Goal: Information Seeking & Learning: Learn about a topic

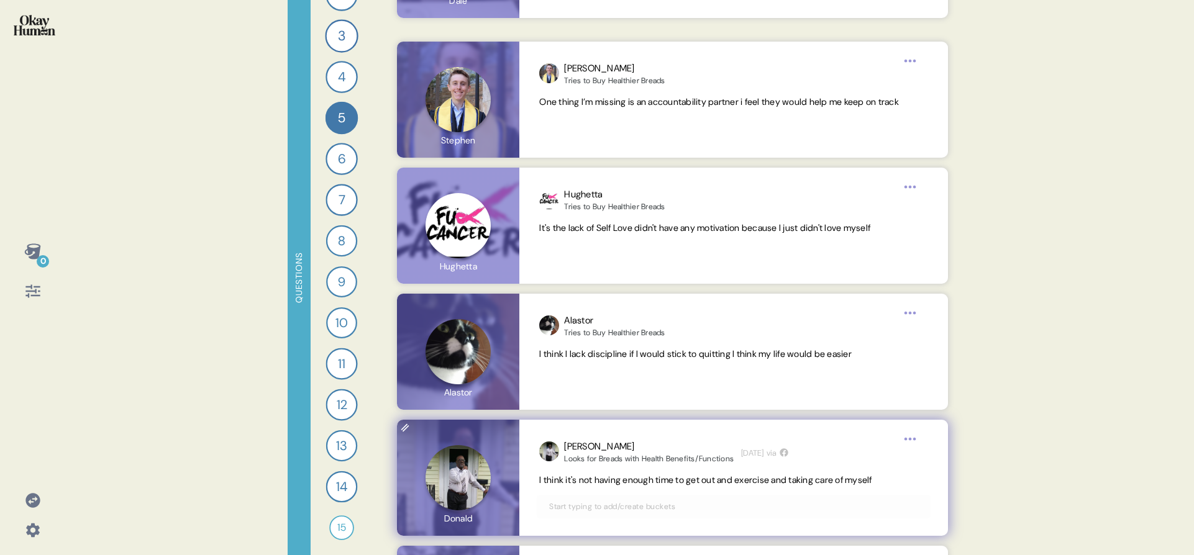
scroll to position [6412, 0]
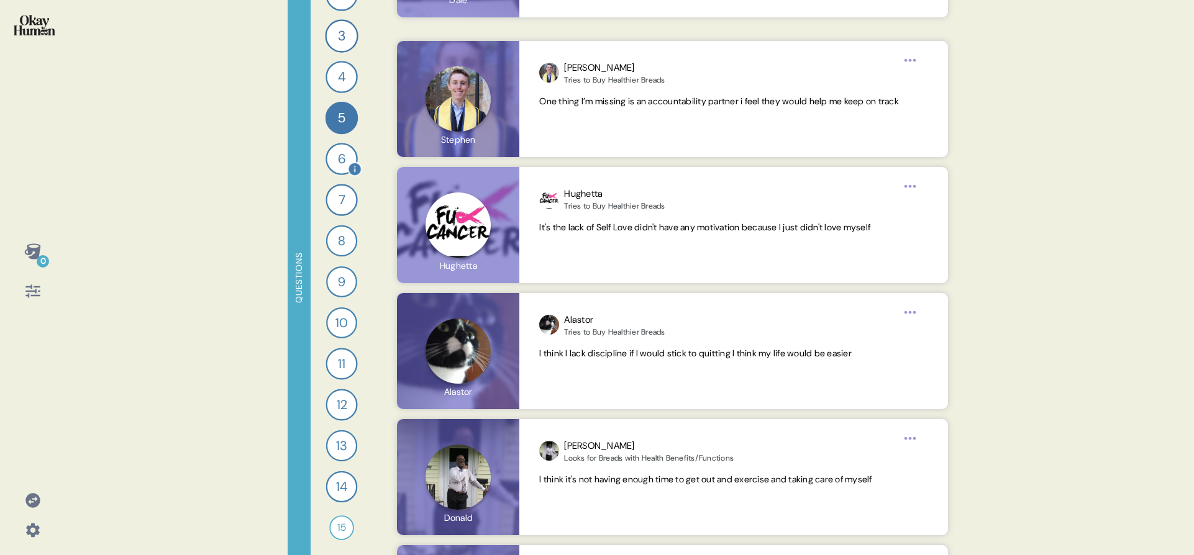
click at [335, 158] on div "6" at bounding box center [341, 159] width 32 height 32
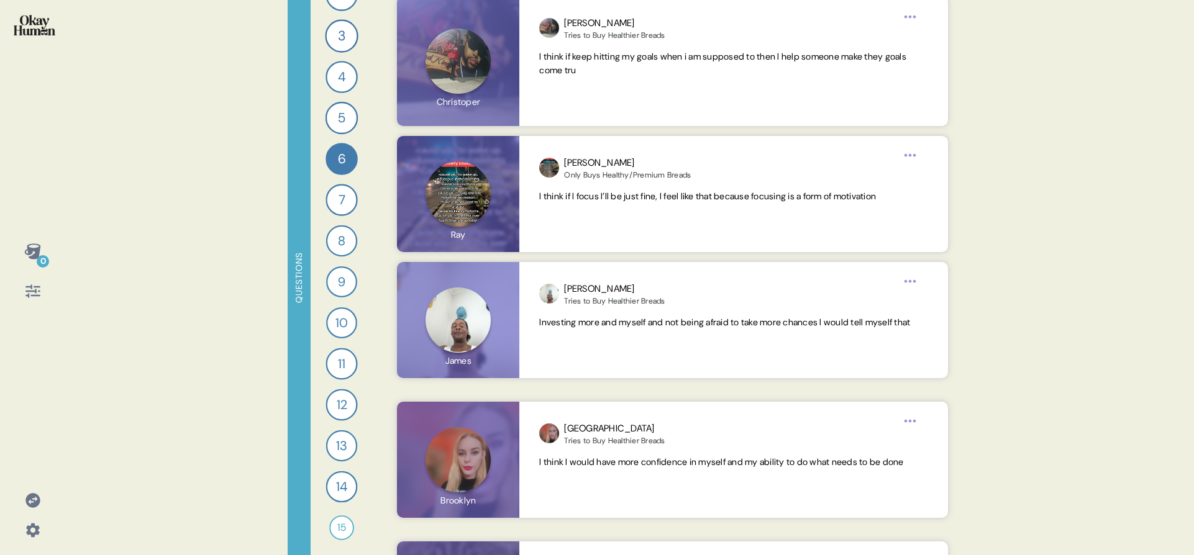
scroll to position [6802, 0]
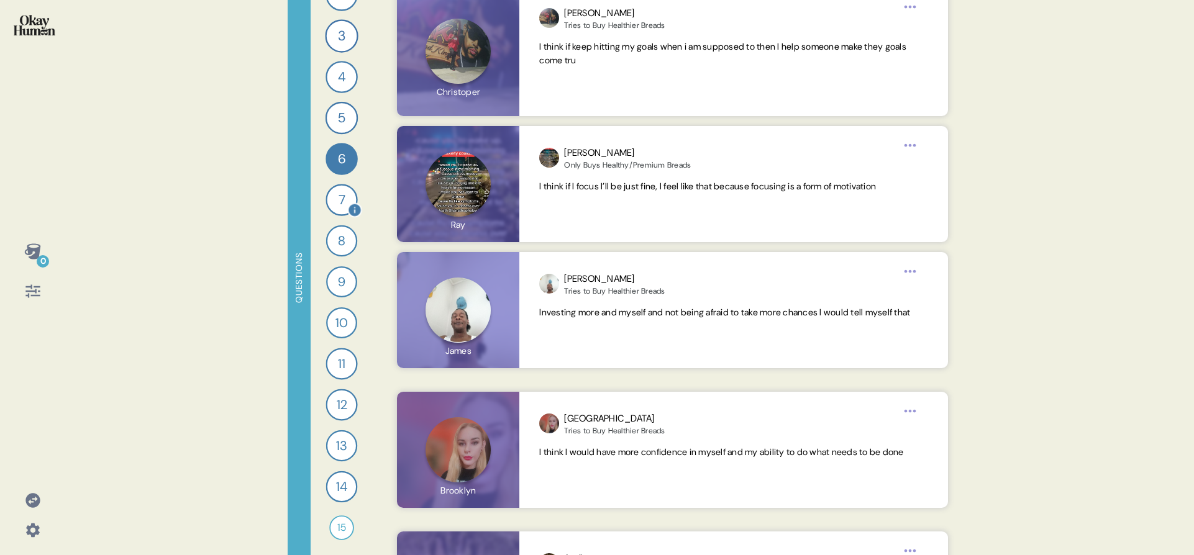
click at [329, 204] on div "7" at bounding box center [341, 200] width 32 height 32
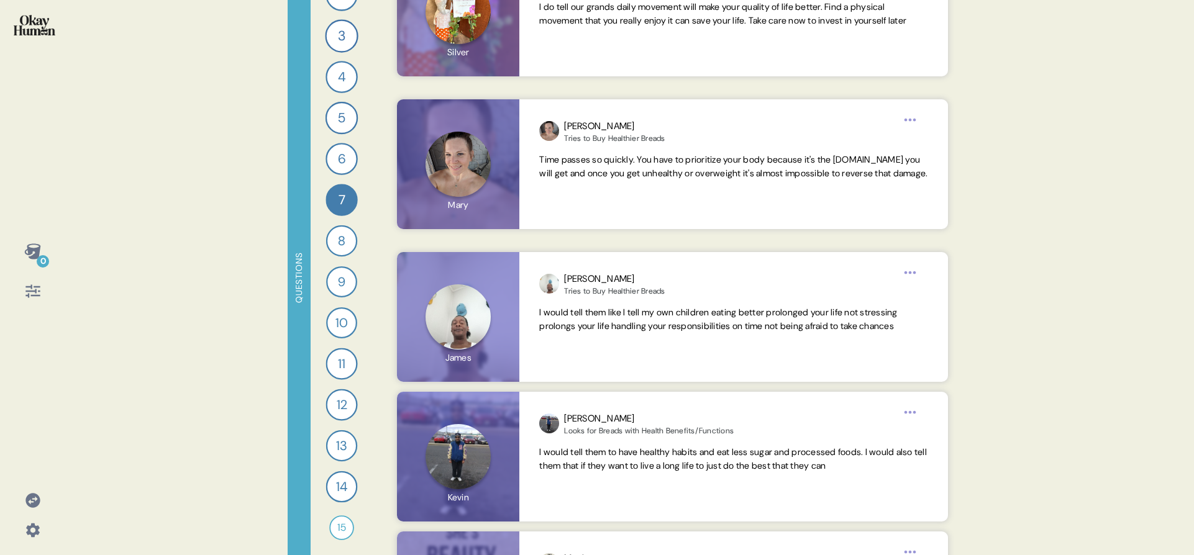
scroll to position [3828, 0]
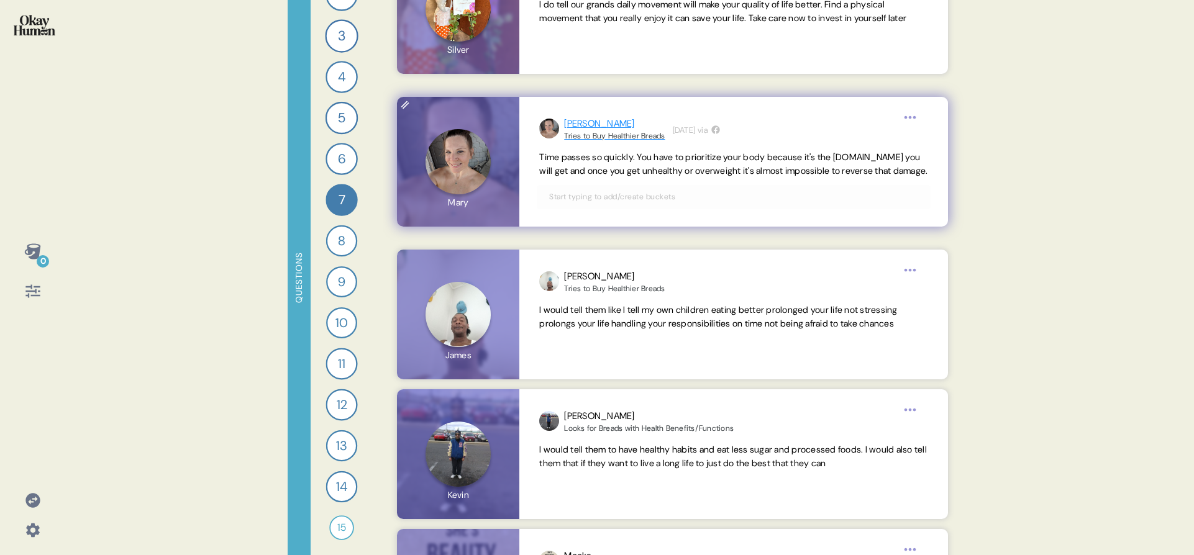
click at [622, 140] on div "Tries to Buy Healthier Breads" at bounding box center [614, 136] width 101 height 10
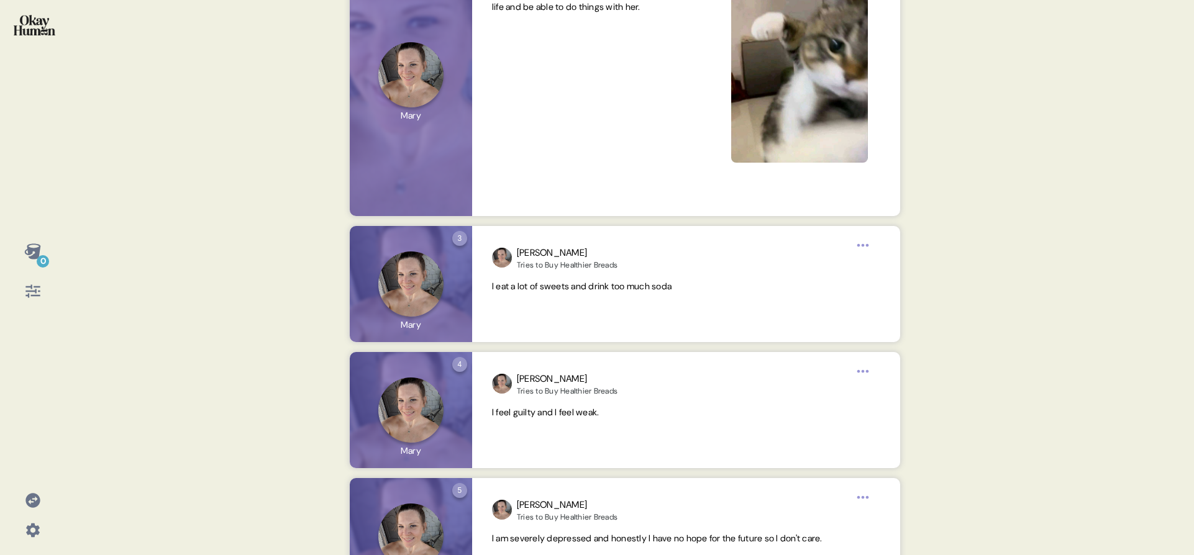
scroll to position [0, 0]
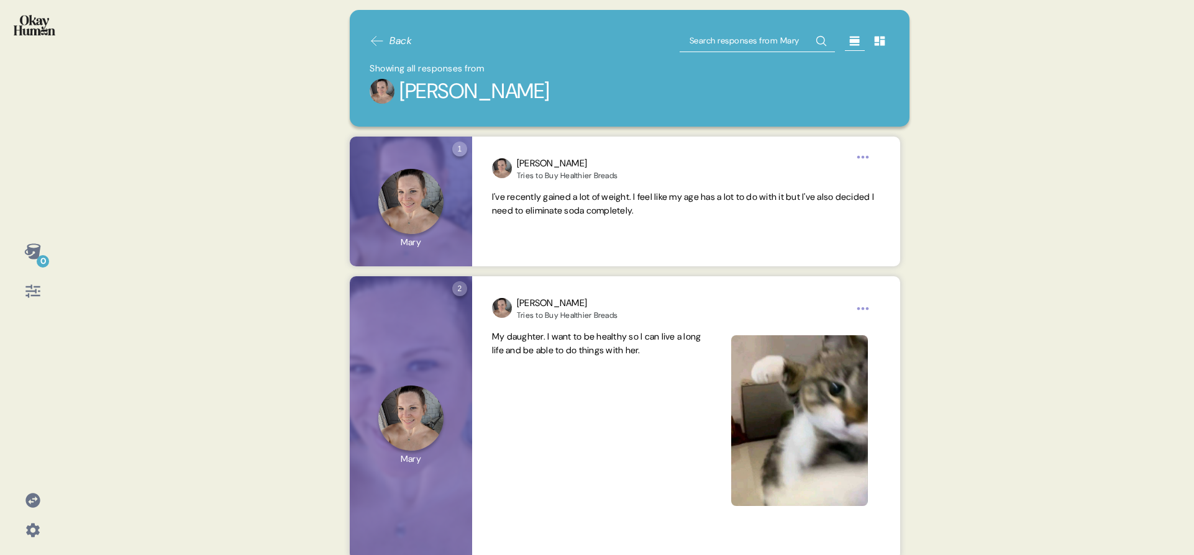
click at [371, 35] on icon at bounding box center [376, 41] width 15 height 15
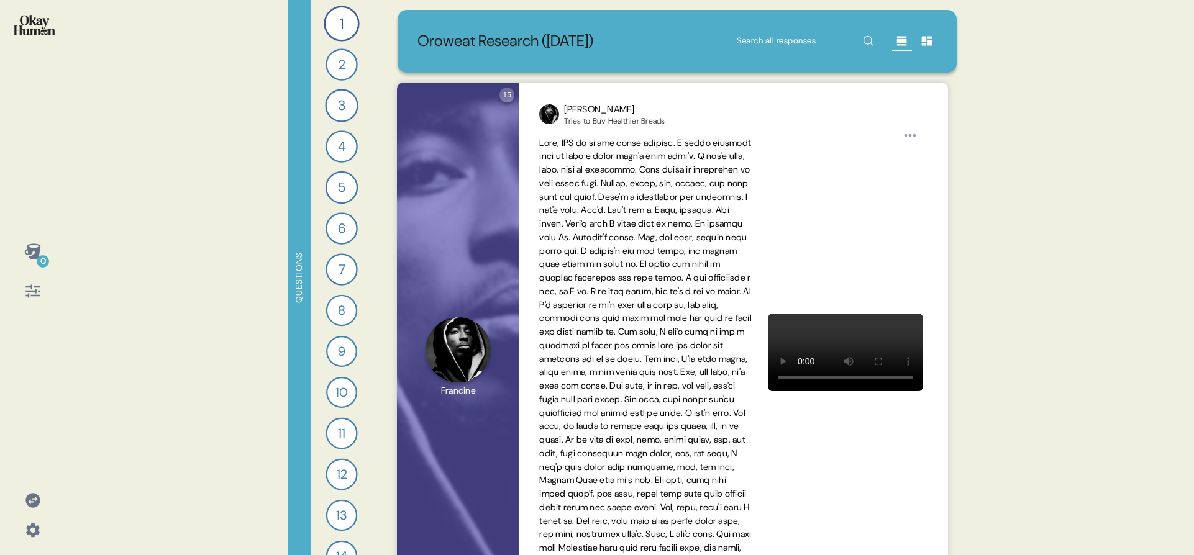
click at [375, 338] on div "Questions 1 Tell me a story that captures what prioritizing your health looks l…" at bounding box center [630, 277] width 684 height 555
click at [340, 267] on div "7" at bounding box center [341, 269] width 32 height 32
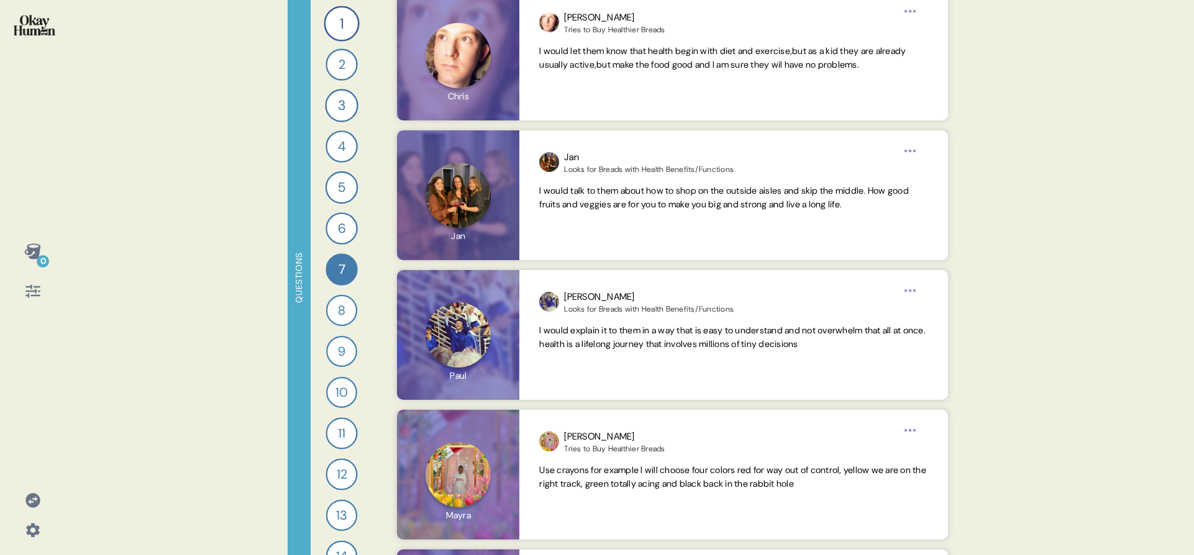
scroll to position [4336, 0]
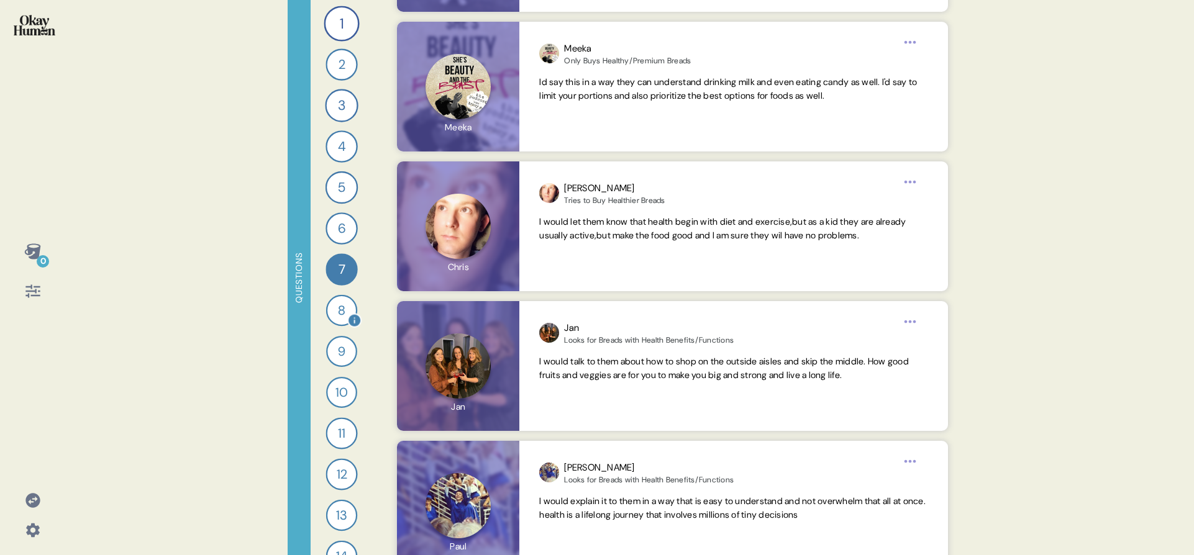
click at [338, 304] on div "8" at bounding box center [341, 310] width 31 height 31
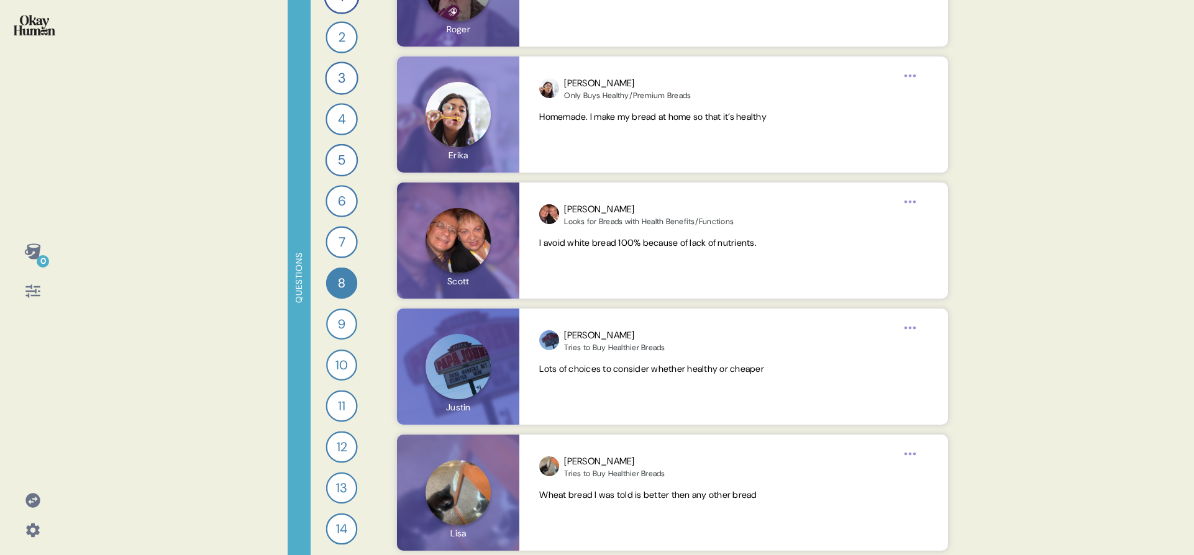
scroll to position [41, 0]
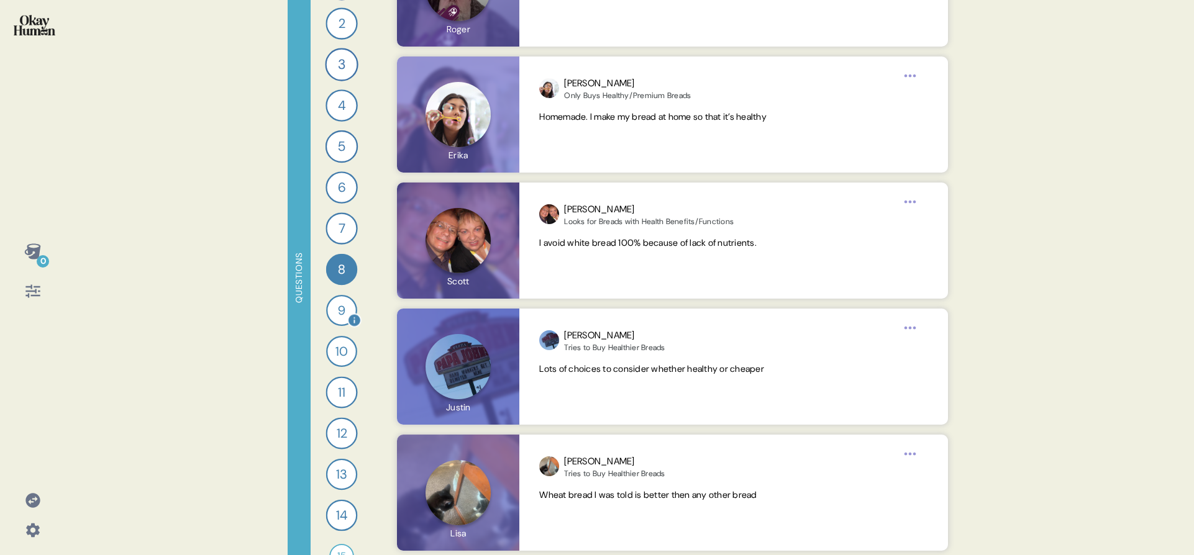
click at [337, 314] on div "9" at bounding box center [341, 310] width 31 height 31
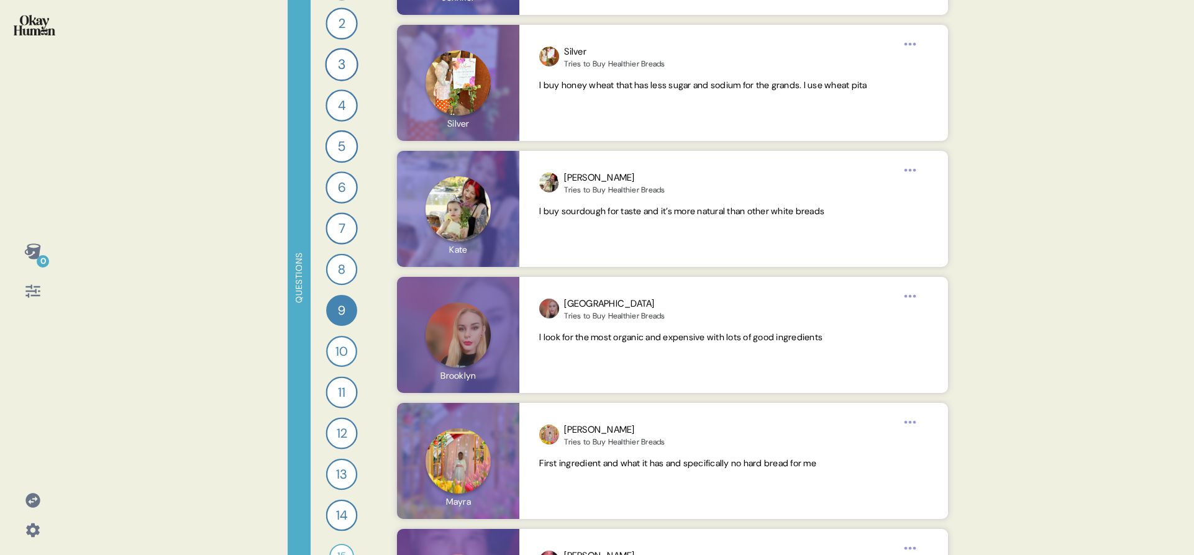
scroll to position [5845, 0]
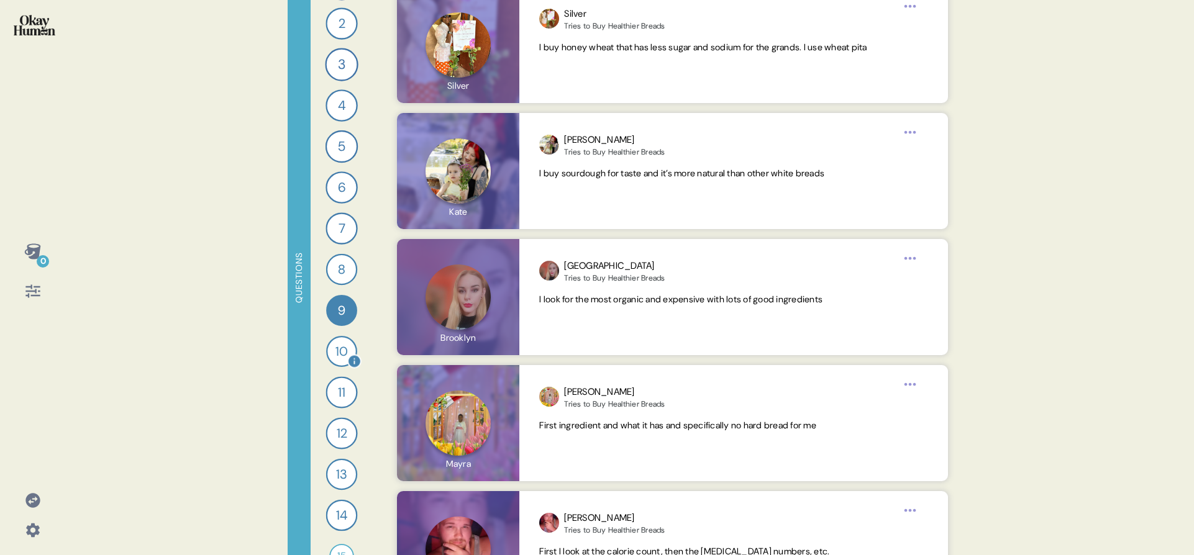
click at [326, 352] on div "10" at bounding box center [341, 351] width 31 height 31
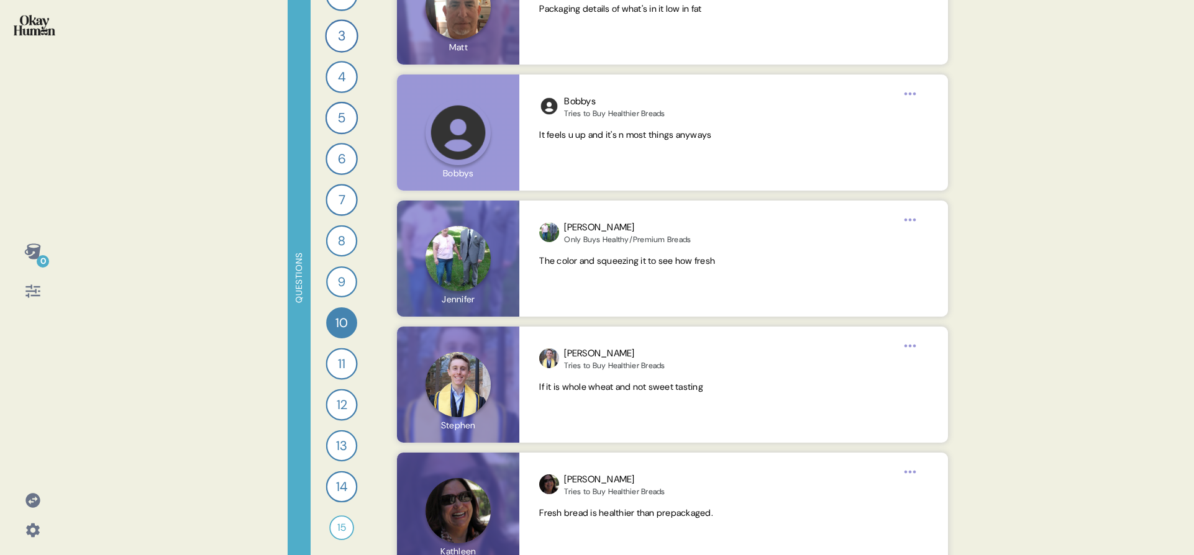
scroll to position [9415, 0]
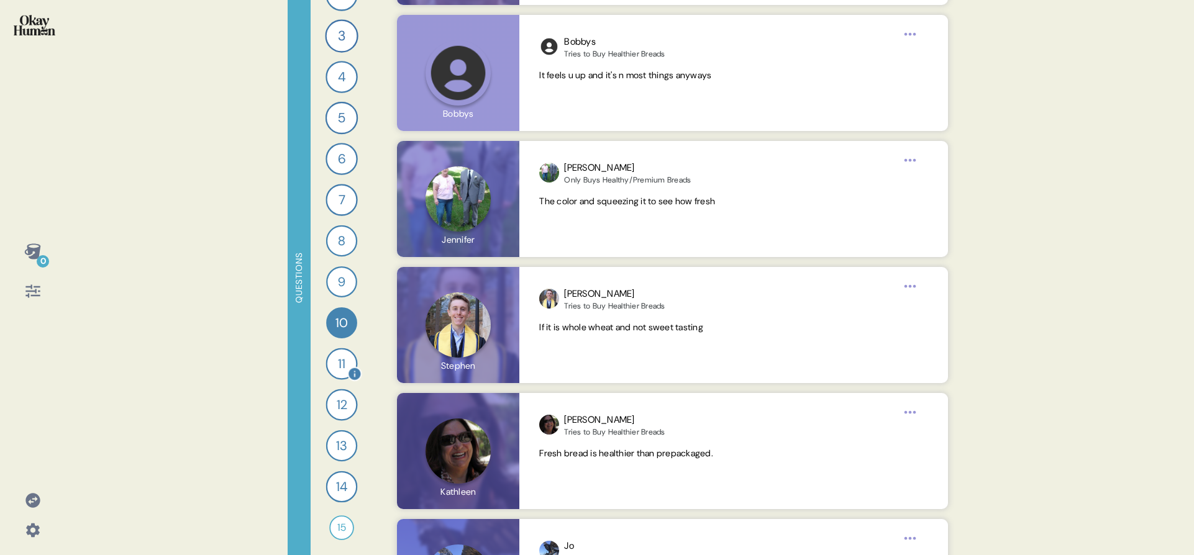
click at [337, 363] on div "11" at bounding box center [341, 364] width 32 height 32
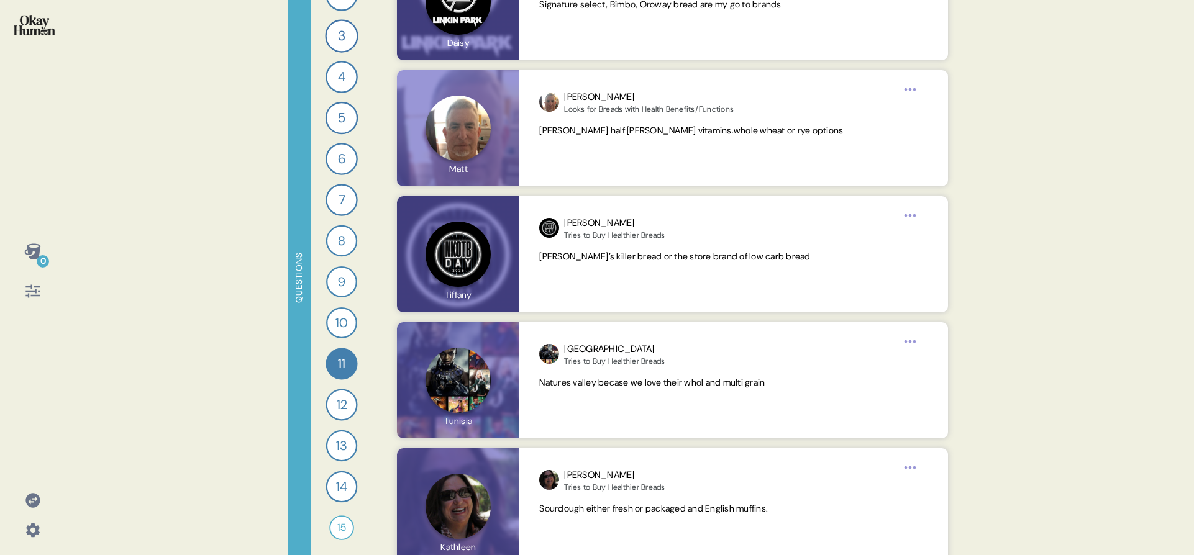
scroll to position [7024, 0]
